Goal: Task Accomplishment & Management: Use online tool/utility

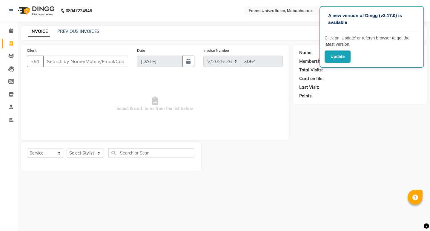
select select "5393"
select select "service"
click at [336, 54] on button "Update" at bounding box center [337, 56] width 26 height 12
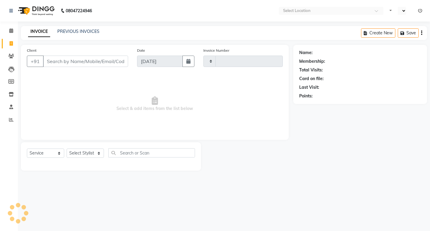
select select "service"
type input "3064"
select select "5393"
select select "en"
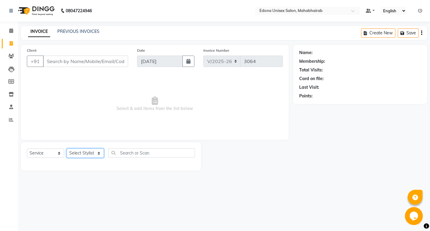
click at [98, 152] on select "Select Stylist Admin Anju Sonar Bir Basumtary [PERSON_NAME] [PERSON_NAME] Hombr…" at bounding box center [85, 152] width 37 height 9
select select "37934"
click at [67, 148] on select "Select Stylist Admin Anju Sonar Bir Basumtary [PERSON_NAME] [PERSON_NAME] Hombr…" at bounding box center [85, 152] width 37 height 9
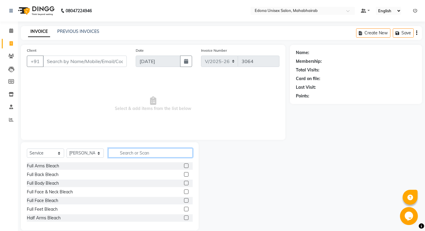
click at [148, 152] on input "text" at bounding box center [150, 152] width 84 height 9
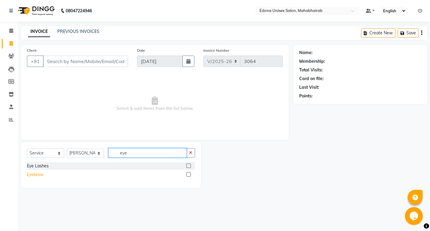
type input "eye"
click at [38, 173] on div "Eyebrow" at bounding box center [35, 174] width 17 height 6
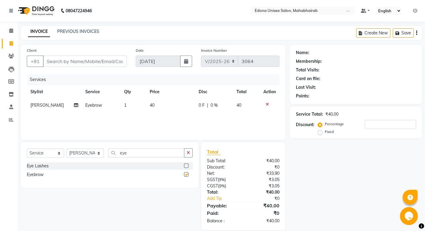
checkbox input "false"
click at [96, 57] on input "Client" at bounding box center [85, 61] width 84 height 11
click at [84, 60] on input "Client" at bounding box center [85, 61] width 84 height 11
type input "8/"
type input "0"
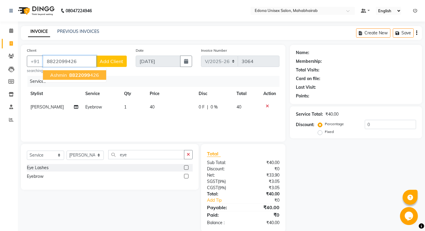
type input "8822099426"
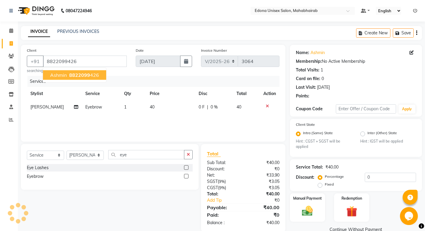
click at [71, 72] on span "8822099" at bounding box center [79, 75] width 21 height 6
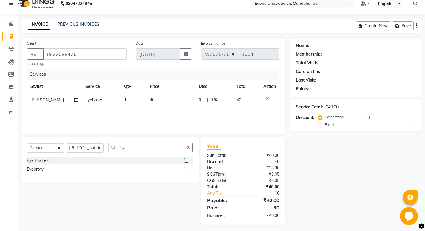
scroll to position [10, 0]
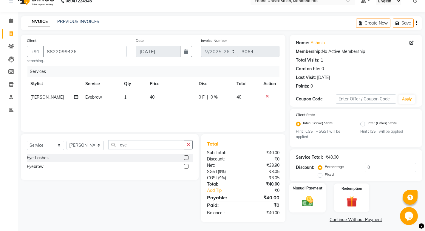
click at [307, 196] on img at bounding box center [307, 201] width 18 height 13
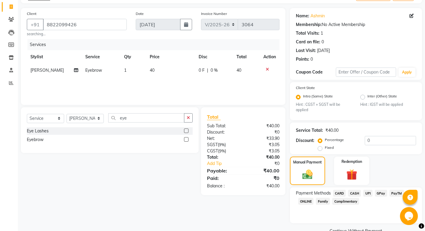
scroll to position [50, 0]
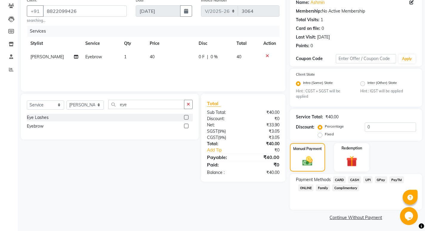
click at [355, 181] on span "CASH" at bounding box center [354, 179] width 13 height 7
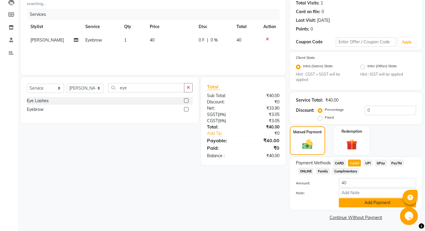
click at [370, 200] on button "Add Payment" at bounding box center [377, 202] width 77 height 9
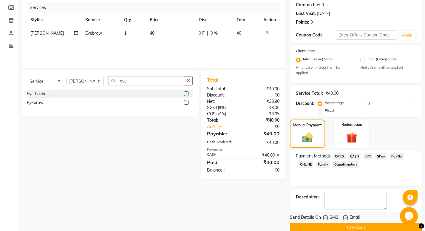
scroll to position [84, 0]
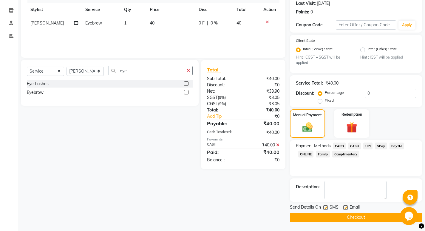
click at [369, 217] on button "Checkout" at bounding box center [356, 216] width 132 height 9
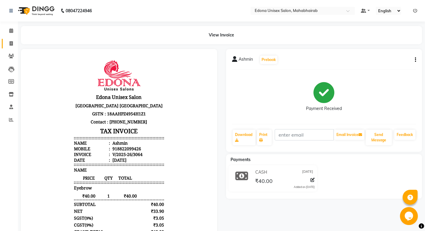
click at [10, 39] on link "Invoice" at bounding box center [9, 44] width 14 height 10
select select "service"
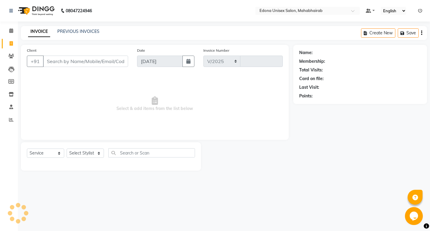
select select "5393"
type input "3065"
